Goal: Task Accomplishment & Management: Manage account settings

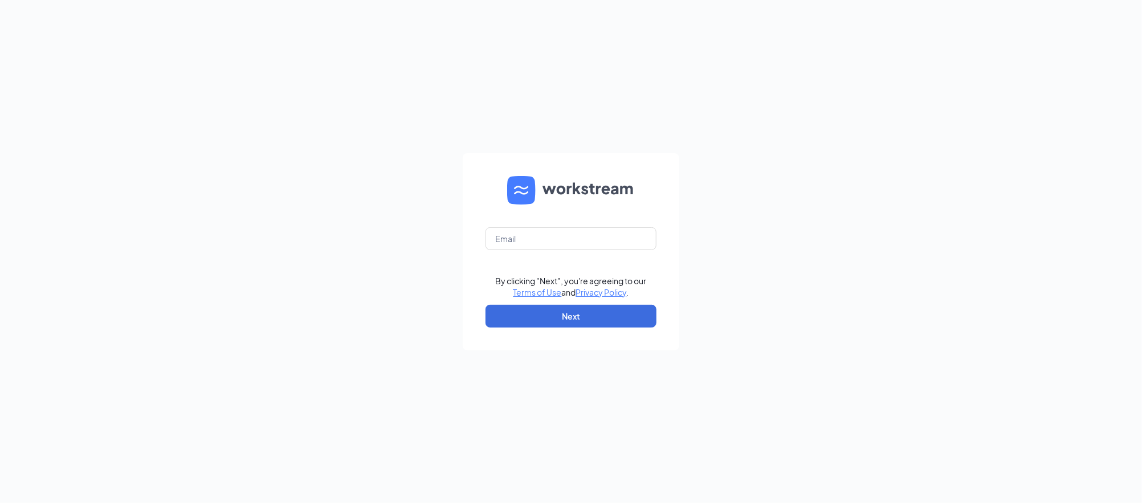
click at [522, 226] on form "By clicking "Next", you're agreeing to our Terms of Use and Privacy Policy . Ne…" at bounding box center [571, 251] width 216 height 197
click at [522, 236] on input "text" at bounding box center [570, 238] width 171 height 23
type input "[DOMAIN_NAME][EMAIL_ADDRESS][DOMAIN_NAME]"
click at [582, 305] on button "Next" at bounding box center [570, 316] width 171 height 23
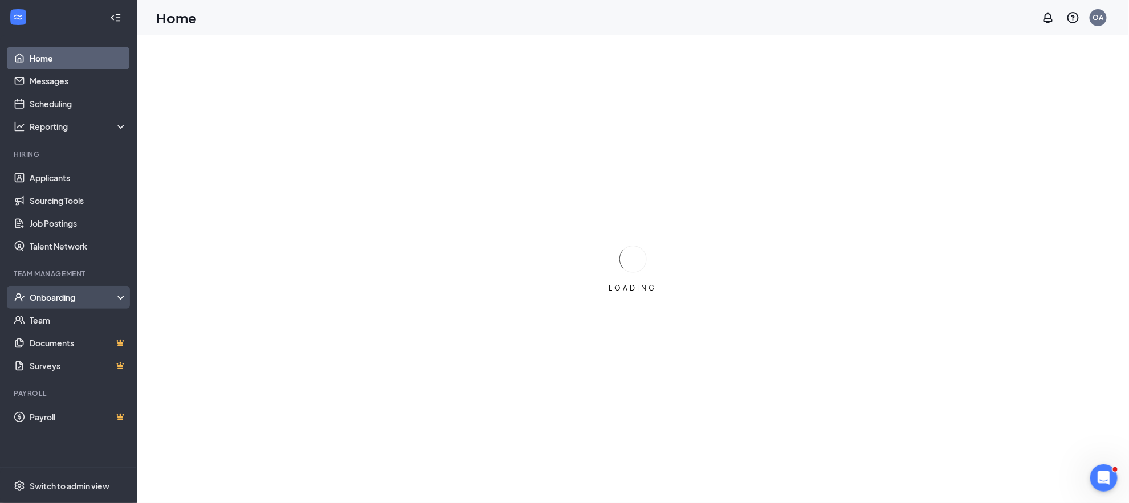
click at [92, 292] on div "Onboarding" at bounding box center [74, 297] width 88 height 11
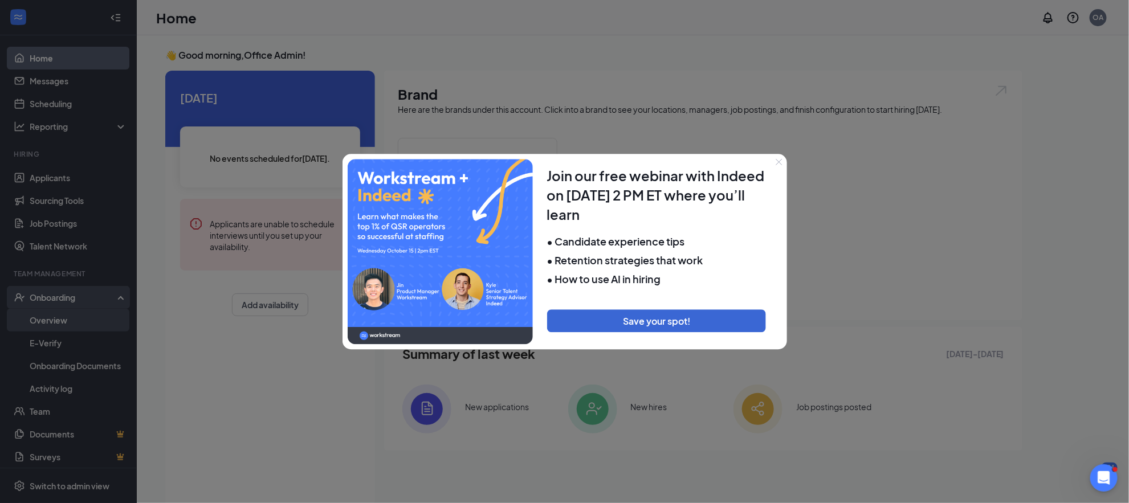
click at [41, 320] on div at bounding box center [564, 251] width 1129 height 503
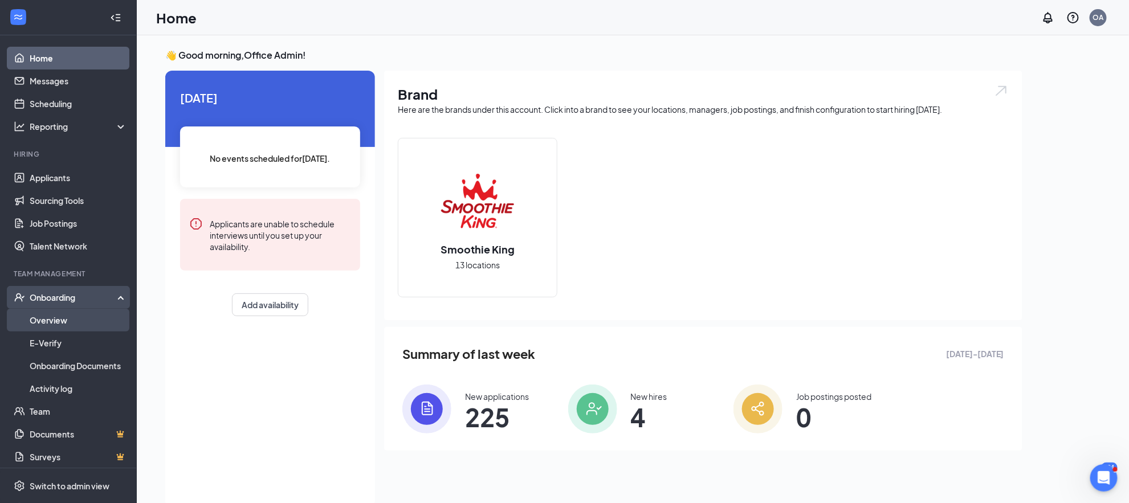
click at [44, 324] on link "Overview" at bounding box center [78, 320] width 97 height 23
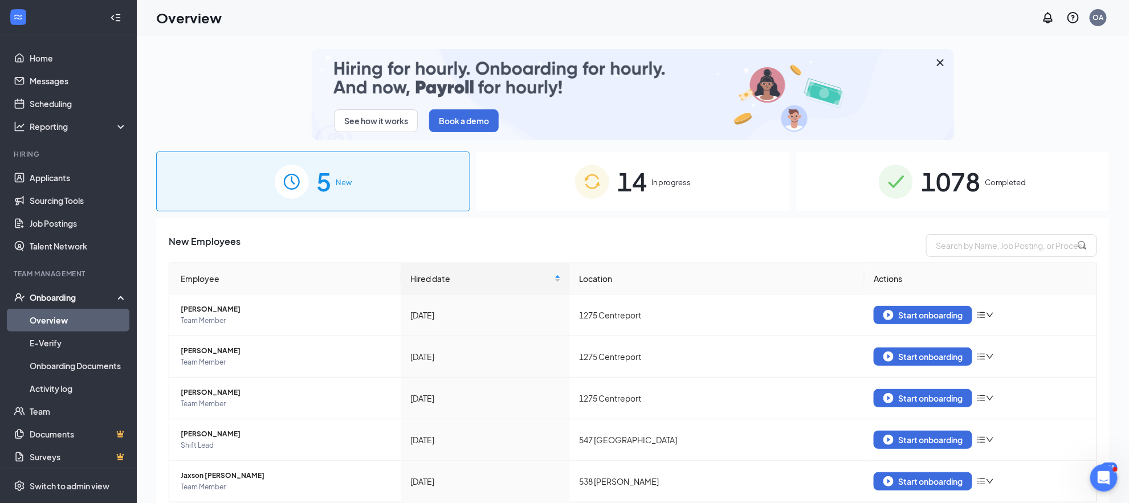
click at [607, 193] on div "14 In progress" at bounding box center [633, 182] width 314 height 60
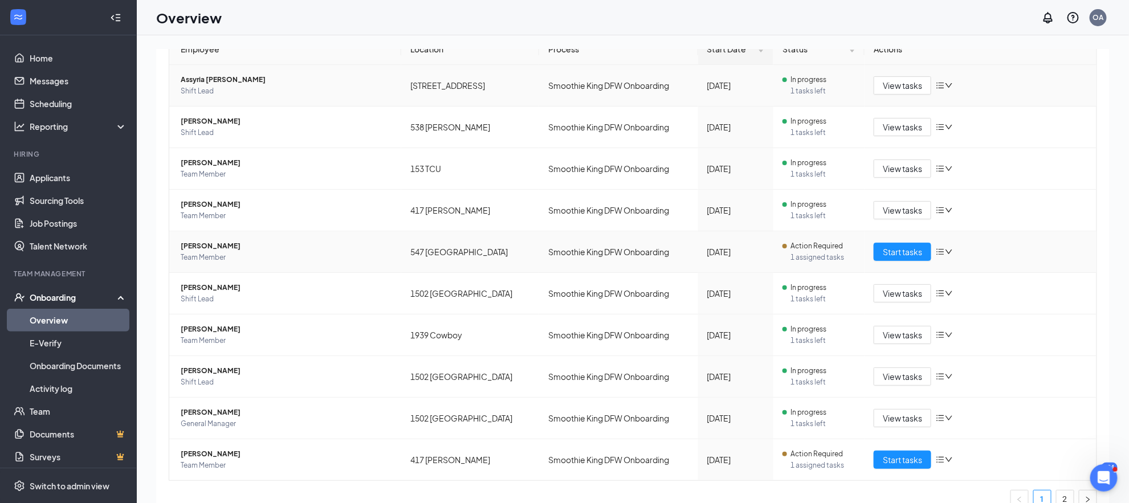
scroll to position [246, 0]
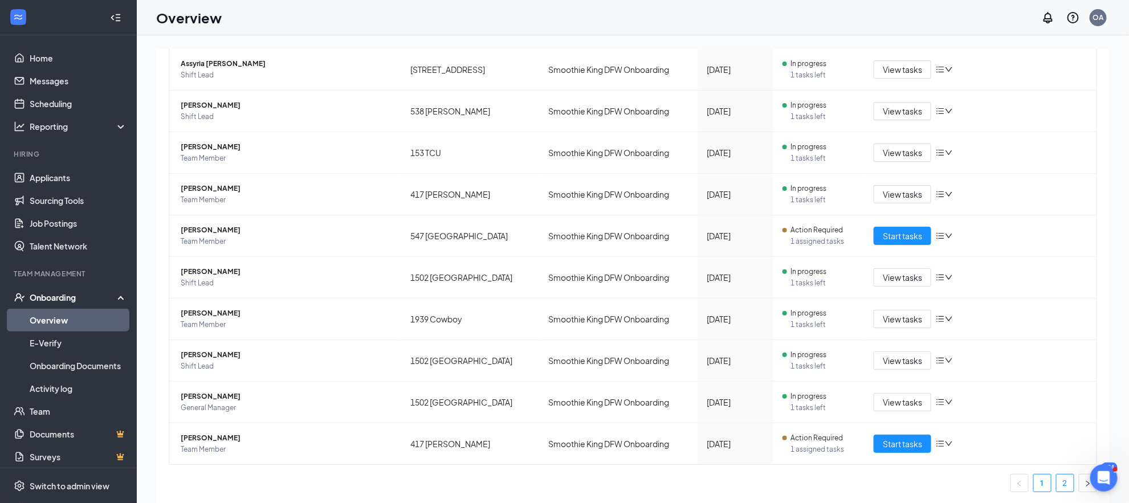
click at [1056, 484] on link "2" at bounding box center [1064, 483] width 17 height 17
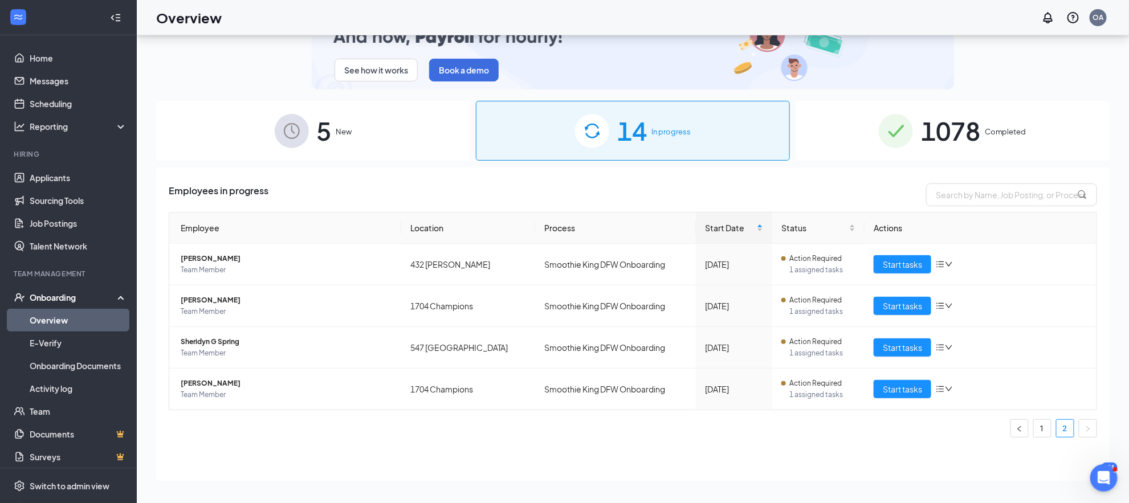
click at [897, 132] on img at bounding box center [895, 131] width 34 height 34
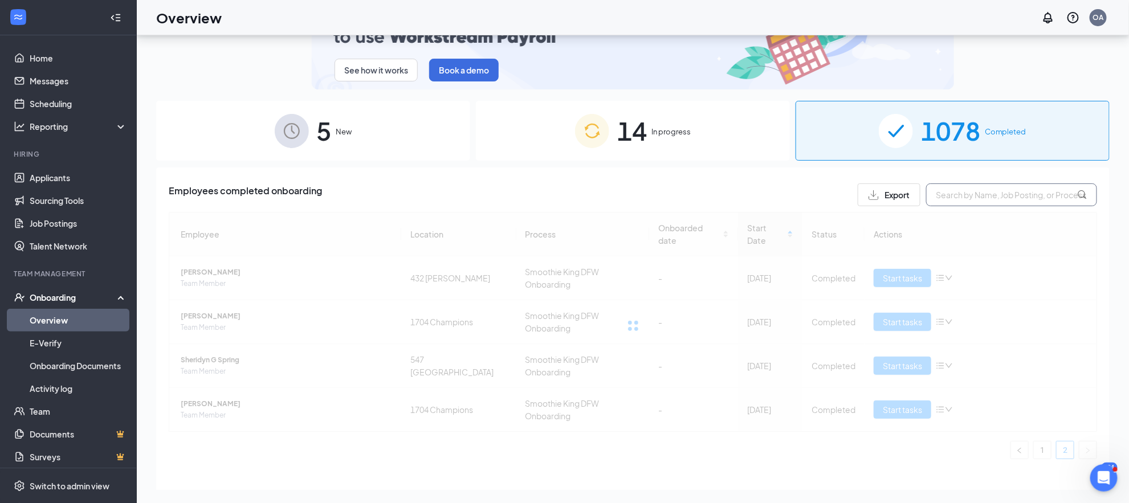
click at [967, 195] on input "text" at bounding box center [1011, 194] width 171 height 23
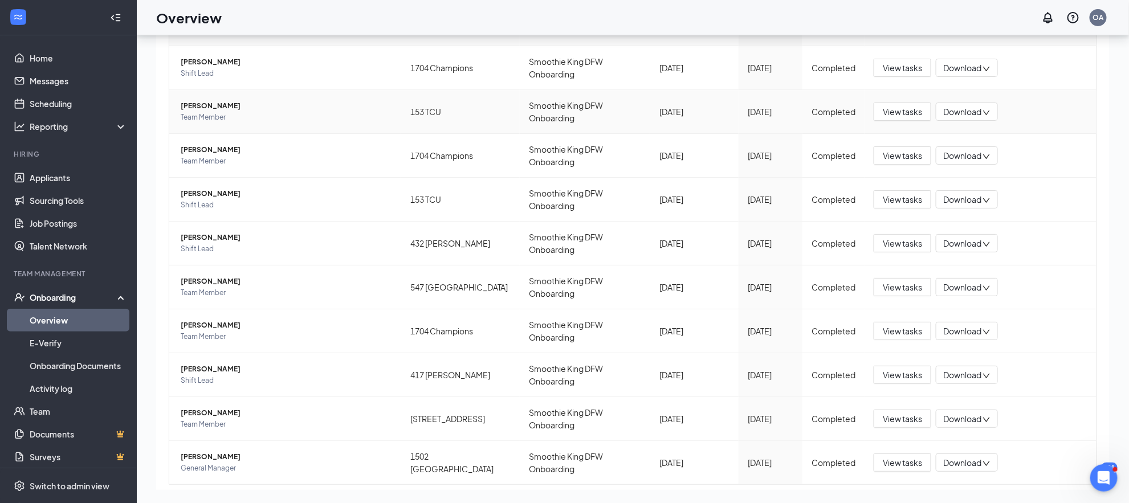
scroll to position [246, 0]
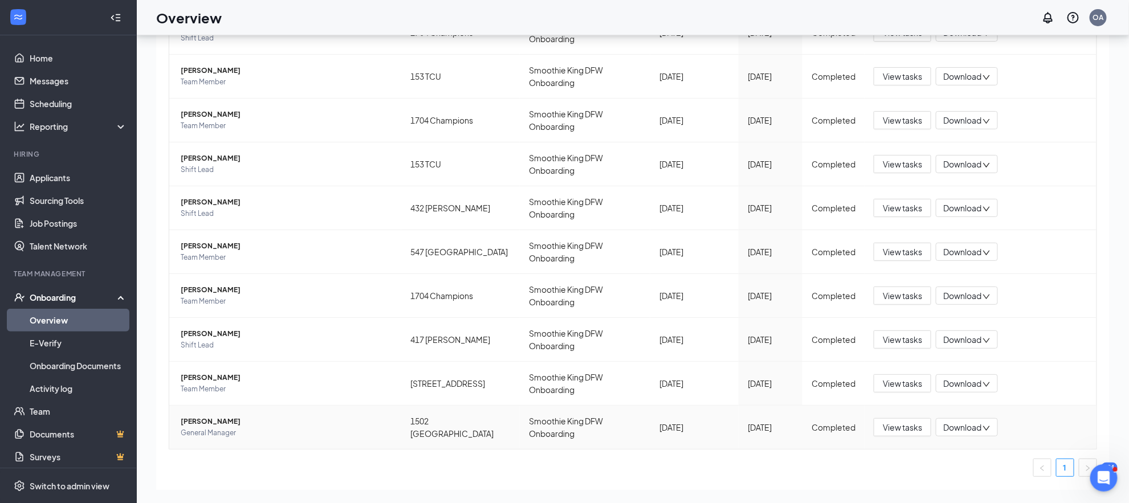
type input "anth"
click at [243, 416] on span "Anthony K Tsafantakis" at bounding box center [286, 421] width 211 height 11
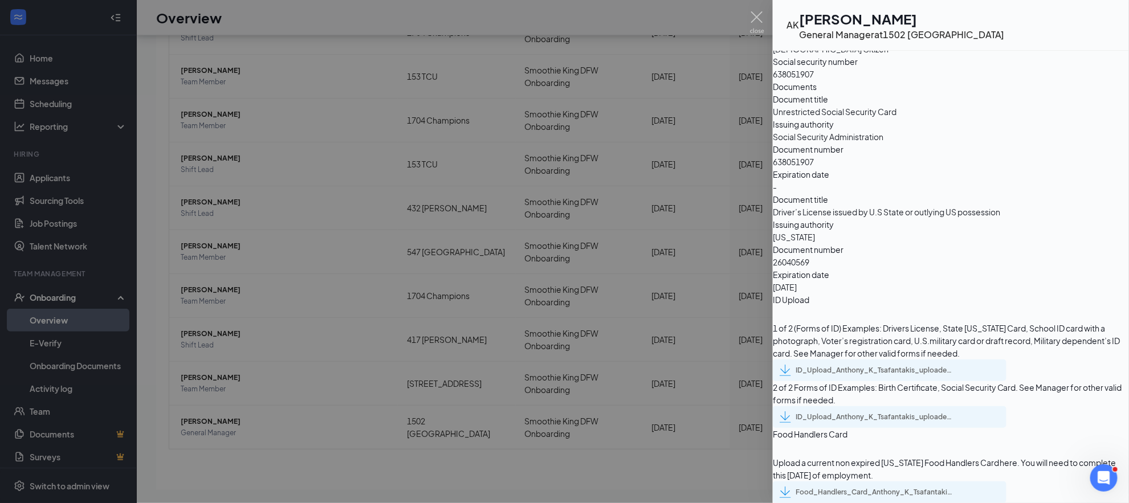
scroll to position [1620, 0]
click at [857, 366] on div "ID_Upload_Anthony_K_Tsafantakis_uploadedfile_20251006.pdf.pdf" at bounding box center [875, 370] width 160 height 9
